Goal: Task Accomplishment & Management: Manage account settings

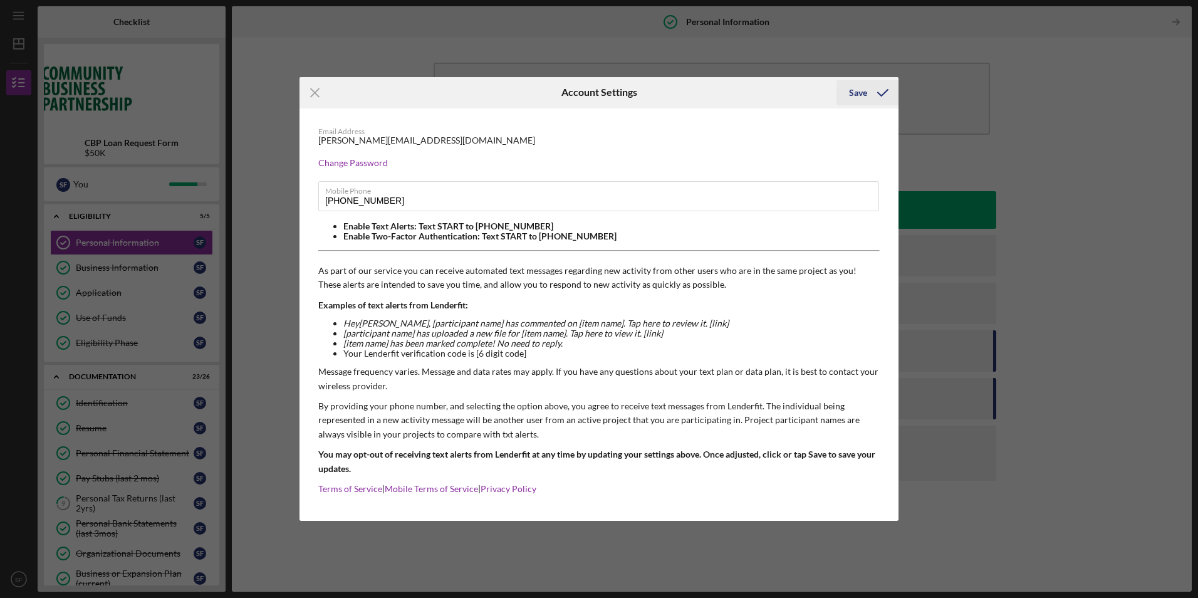
click at [867, 95] on div "Save" at bounding box center [858, 92] width 18 height 25
click at [68, 497] on div "Icon/Menu Close Account Settings Save Email Address [PERSON_NAME][EMAIL_ADDRESS…" at bounding box center [599, 299] width 1198 height 598
click at [320, 93] on icon "Icon/Menu Close" at bounding box center [315, 92] width 31 height 31
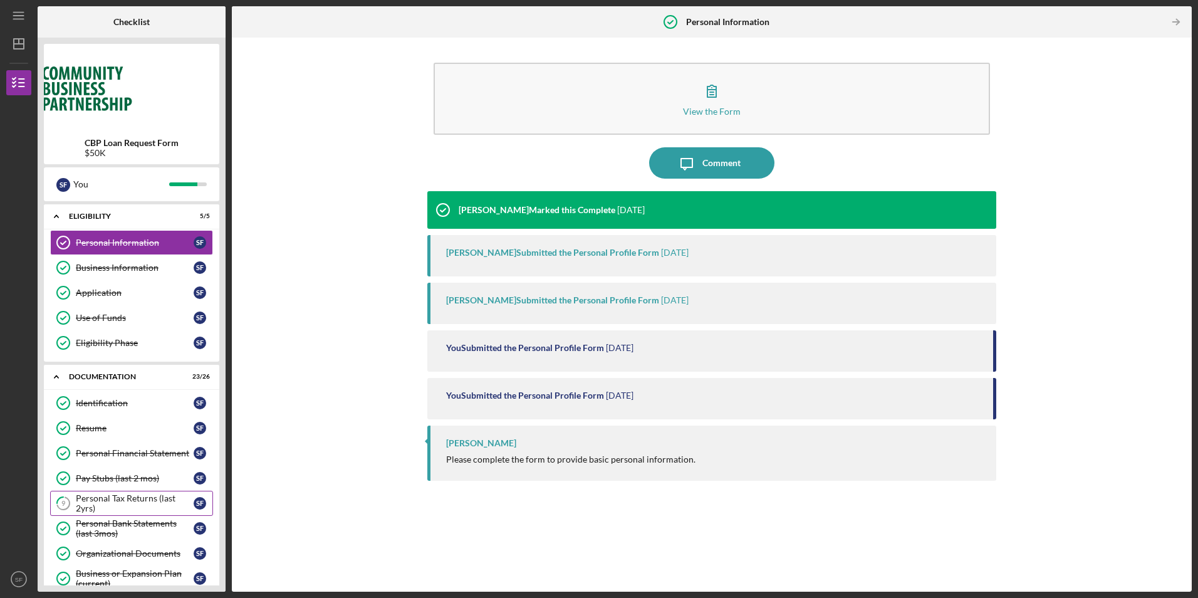
click at [97, 499] on div "Personal Tax Returns (last 2yrs)" at bounding box center [135, 503] width 118 height 20
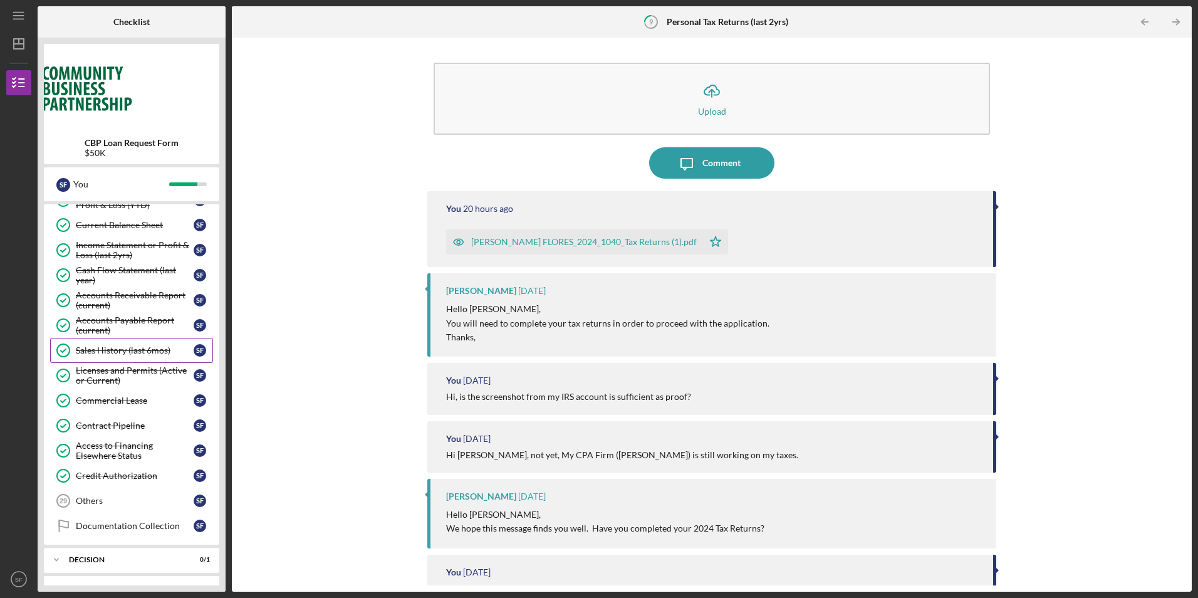
scroll to position [554, 0]
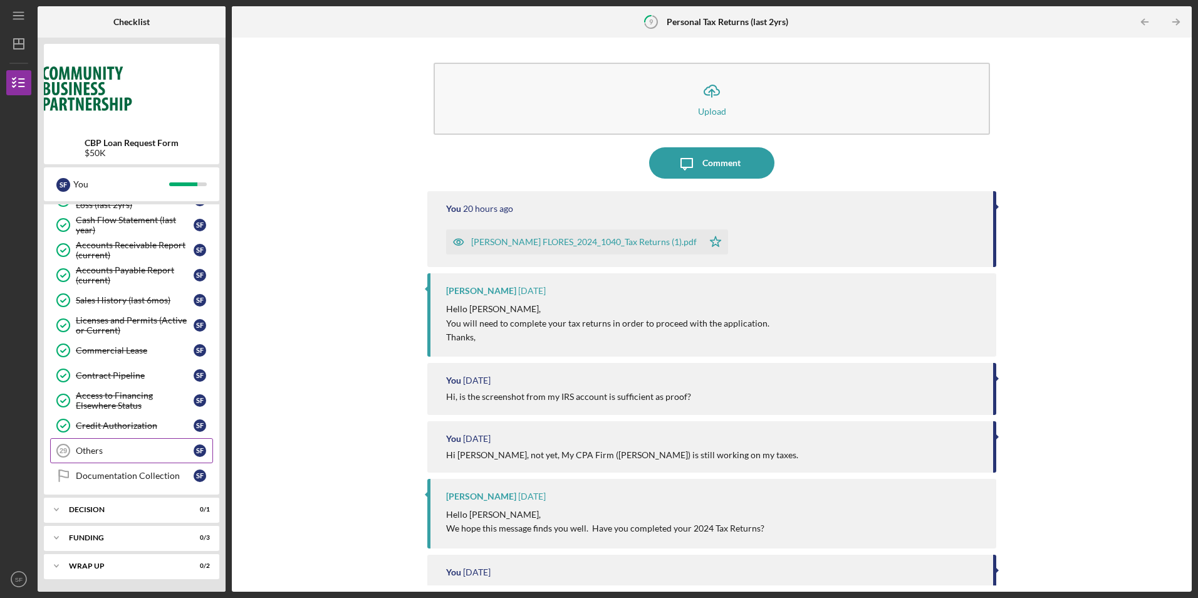
click at [103, 440] on link "Others 29 Others S F" at bounding box center [131, 450] width 163 height 25
